Goal: Task Accomplishment & Management: Manage account settings

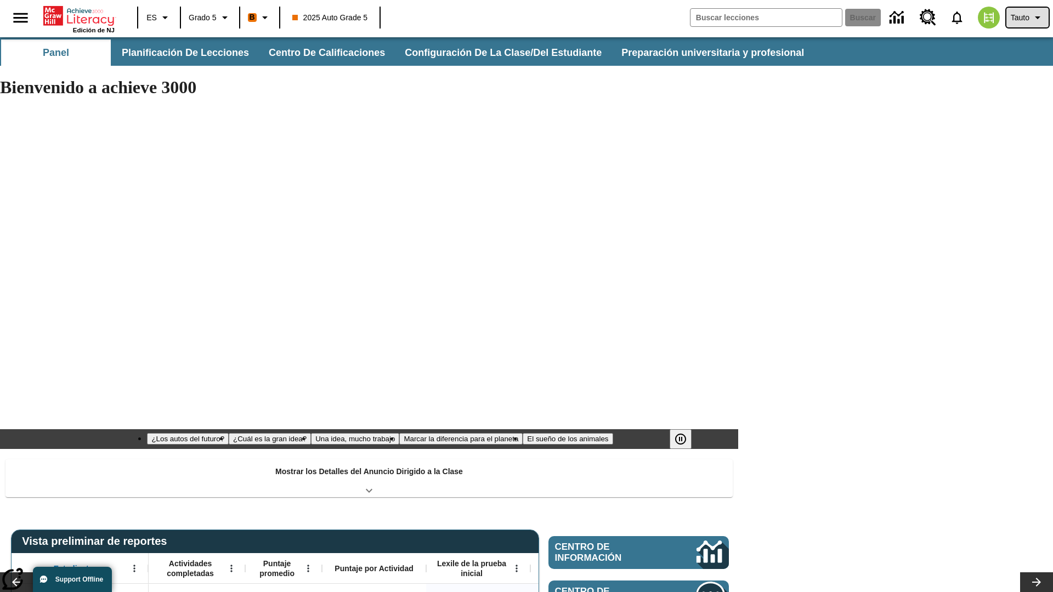
click at [1026, 18] on span "Tauto" at bounding box center [1020, 18] width 19 height 12
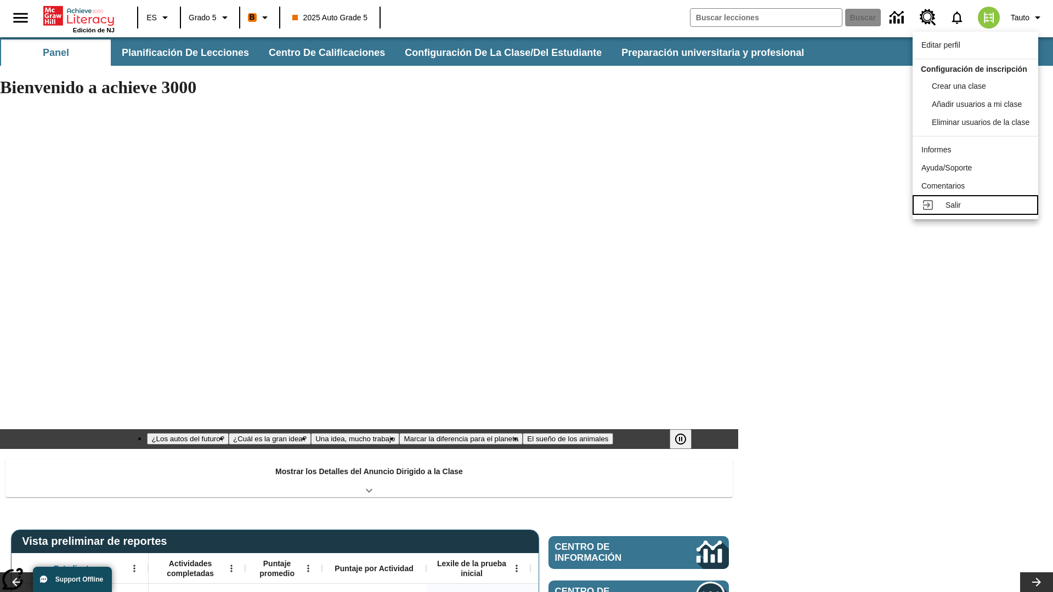
click at [978, 211] on div "Salir" at bounding box center [987, 206] width 84 height 12
